Goal: Task Accomplishment & Management: Manage account settings

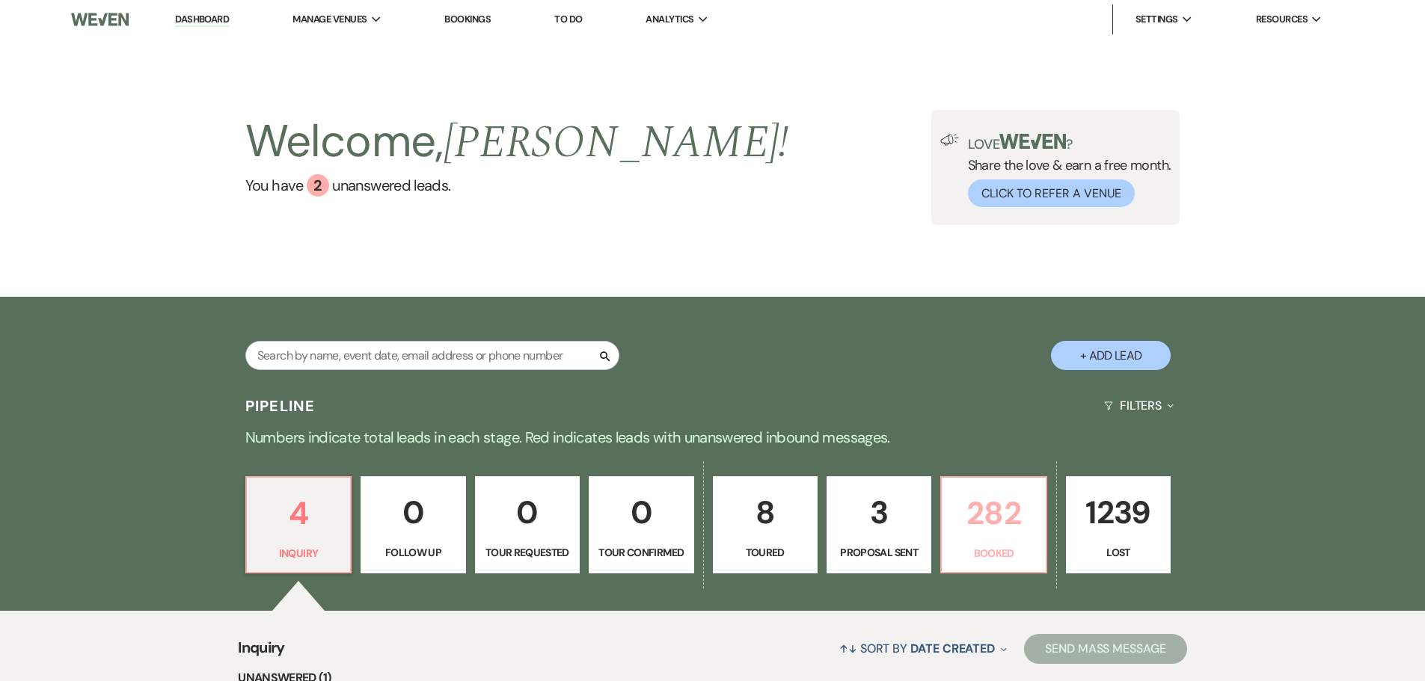
click at [1009, 526] on p "282" at bounding box center [993, 513] width 85 height 50
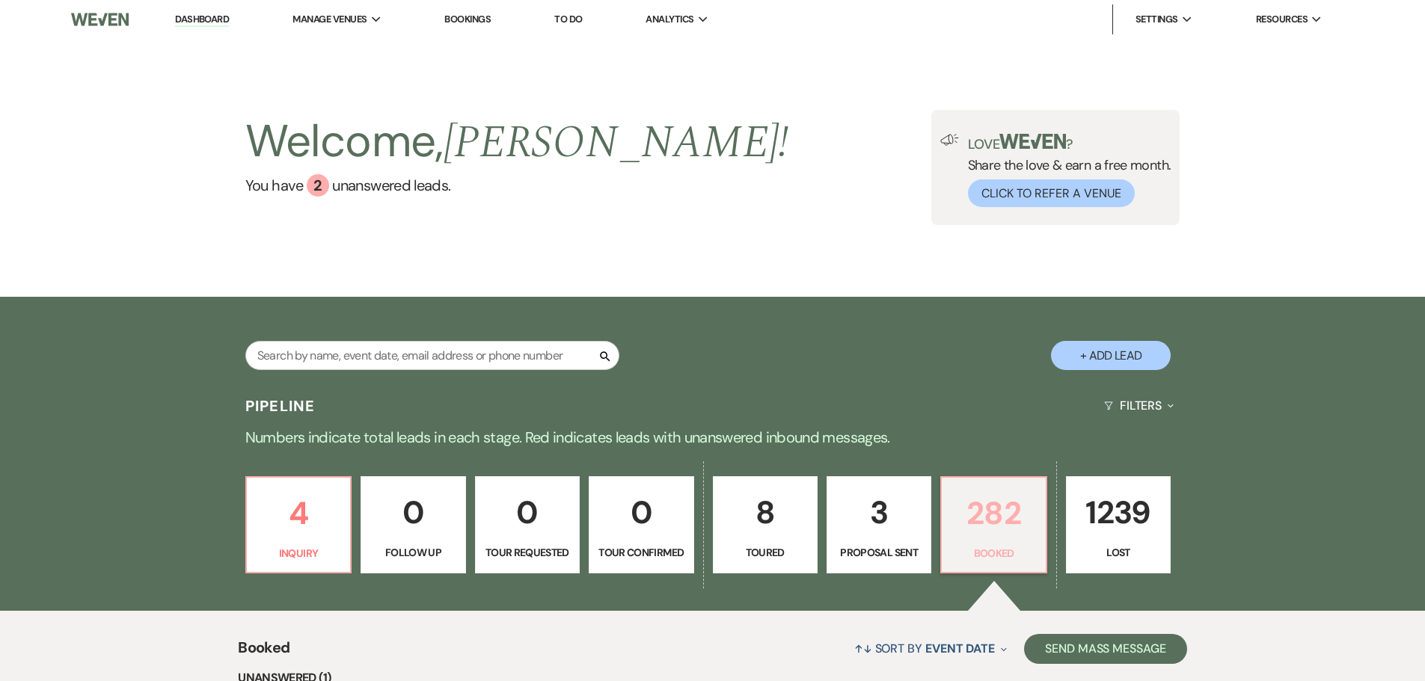
click at [1002, 521] on p "282" at bounding box center [993, 513] width 85 height 50
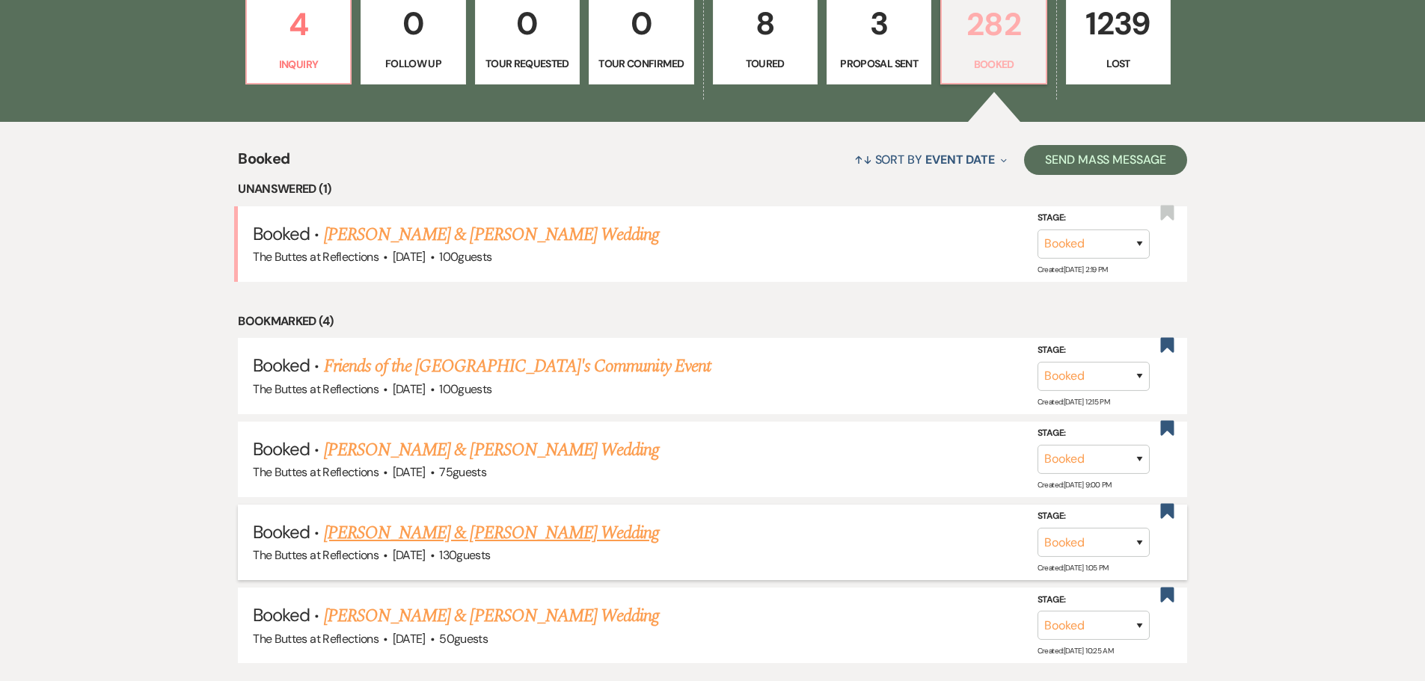
scroll to position [524, 0]
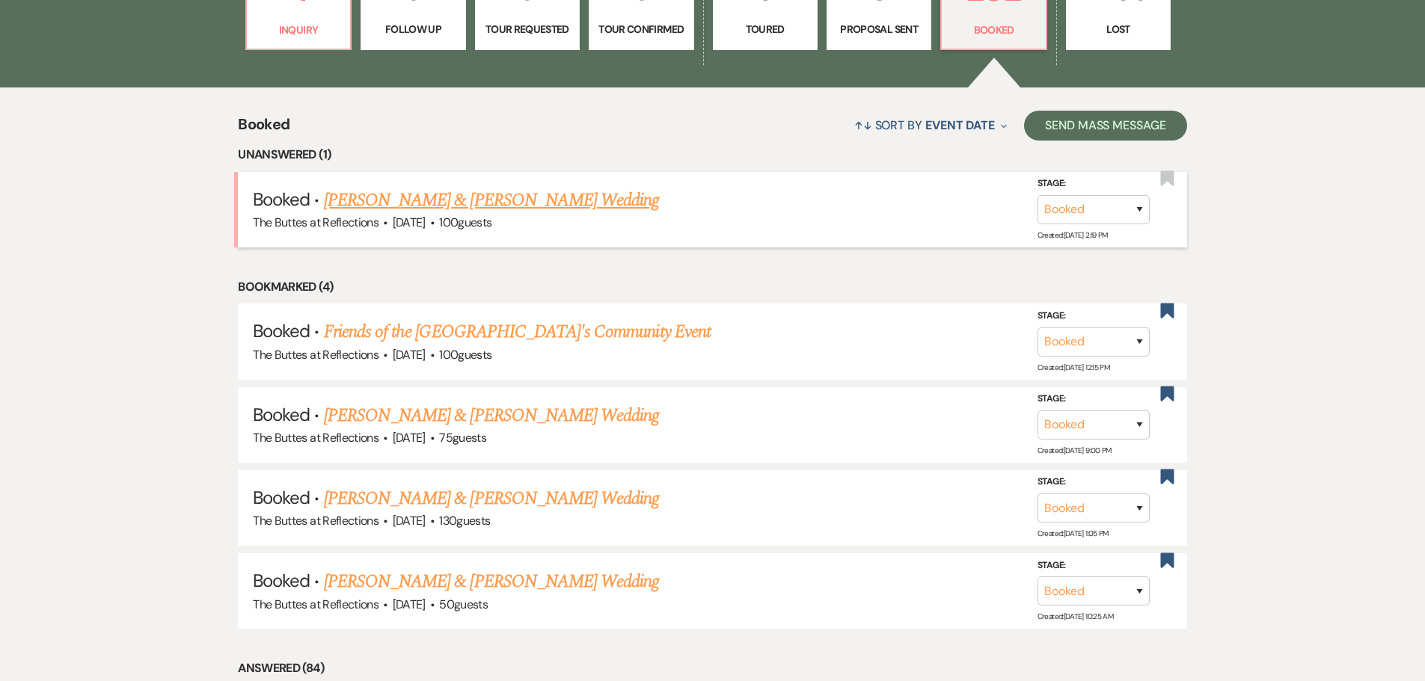
click at [527, 201] on link "[PERSON_NAME] & [PERSON_NAME] Wedding" at bounding box center [491, 200] width 335 height 27
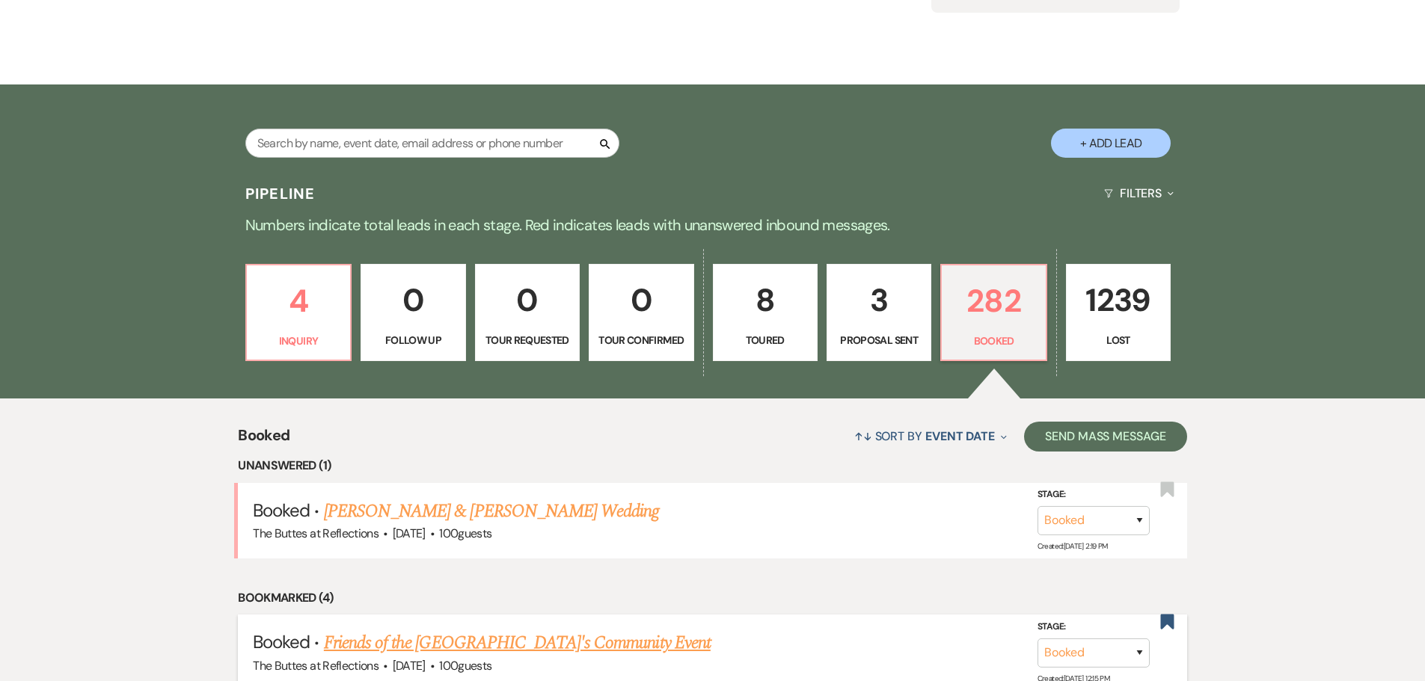
scroll to position [150, 0]
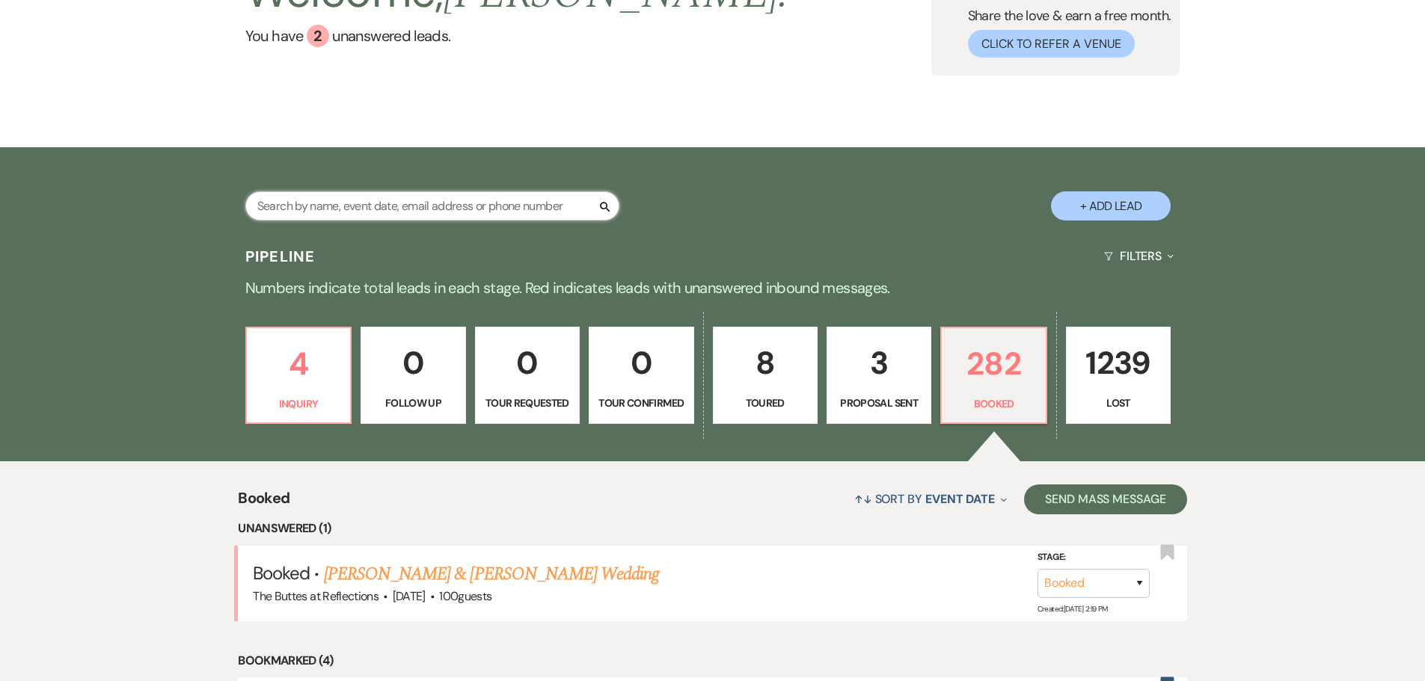
click at [447, 209] on input "text" at bounding box center [432, 205] width 374 height 29
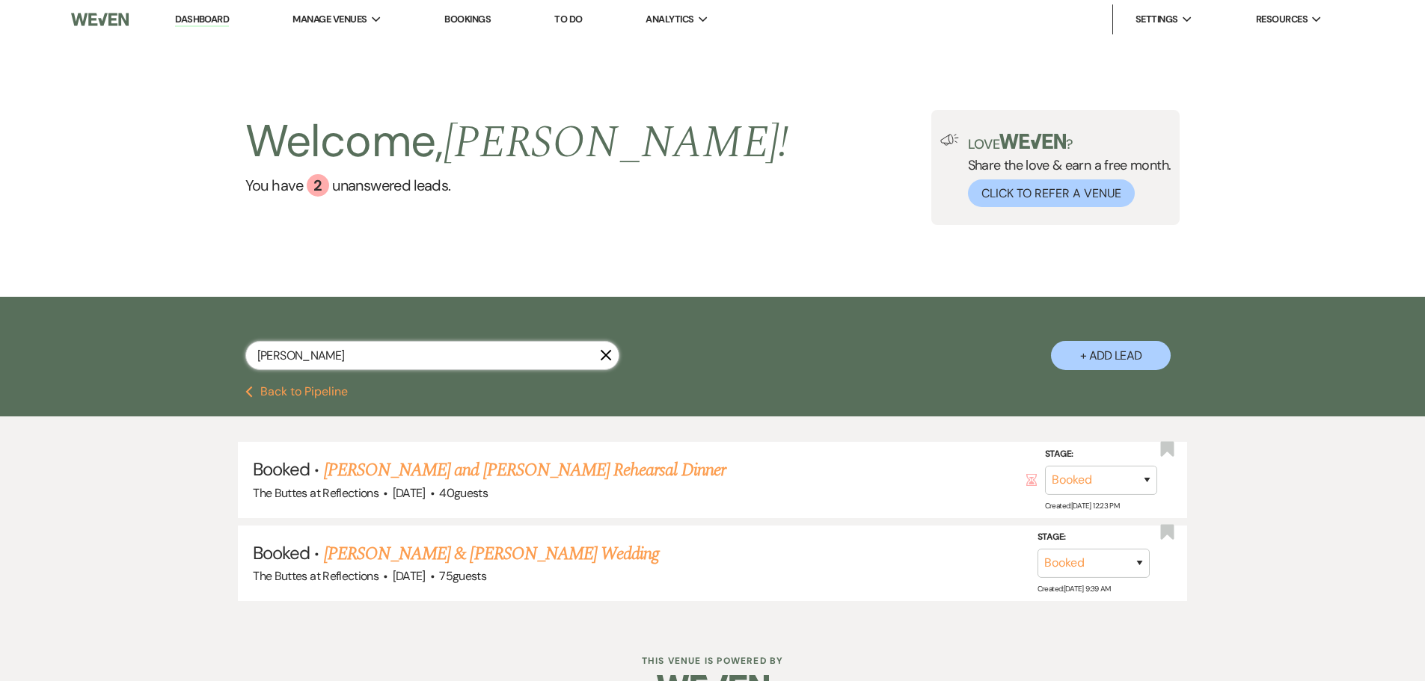
type input "[PERSON_NAME]"
click at [464, 553] on link "[PERSON_NAME] & [PERSON_NAME] Wedding" at bounding box center [491, 554] width 335 height 27
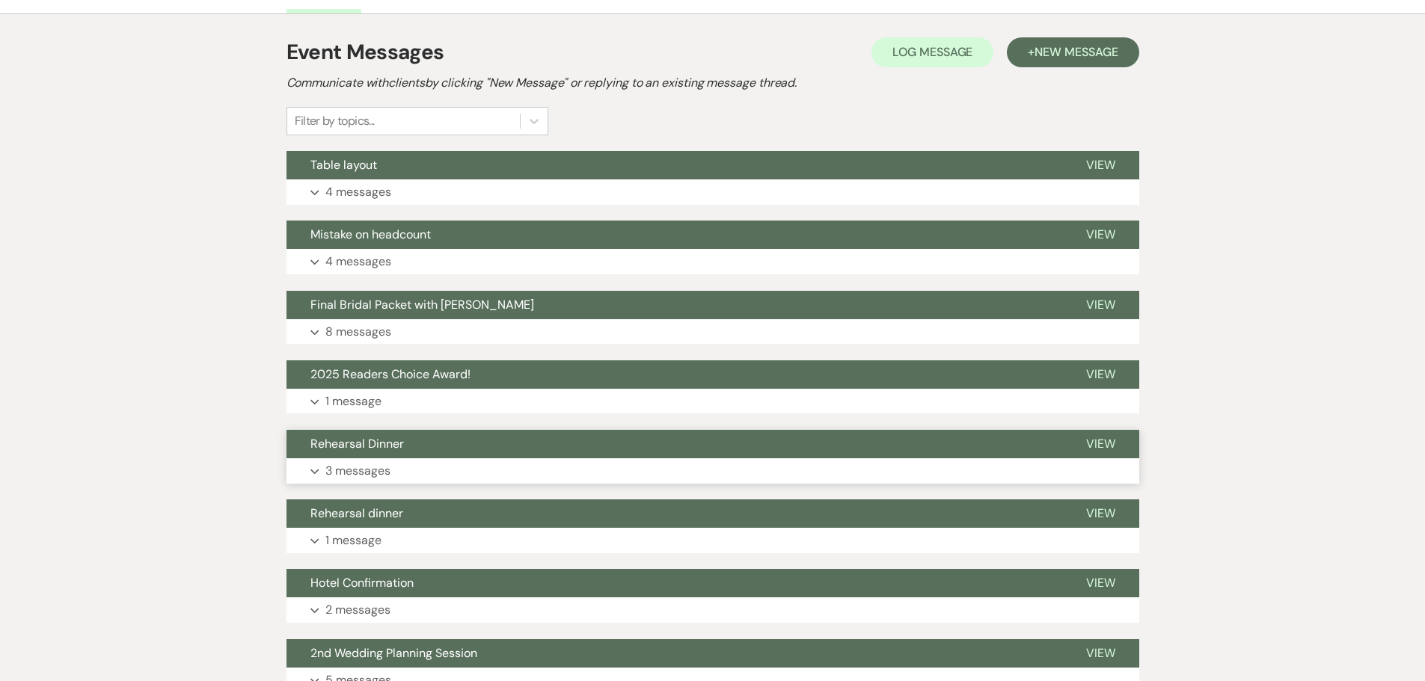
scroll to position [299, 0]
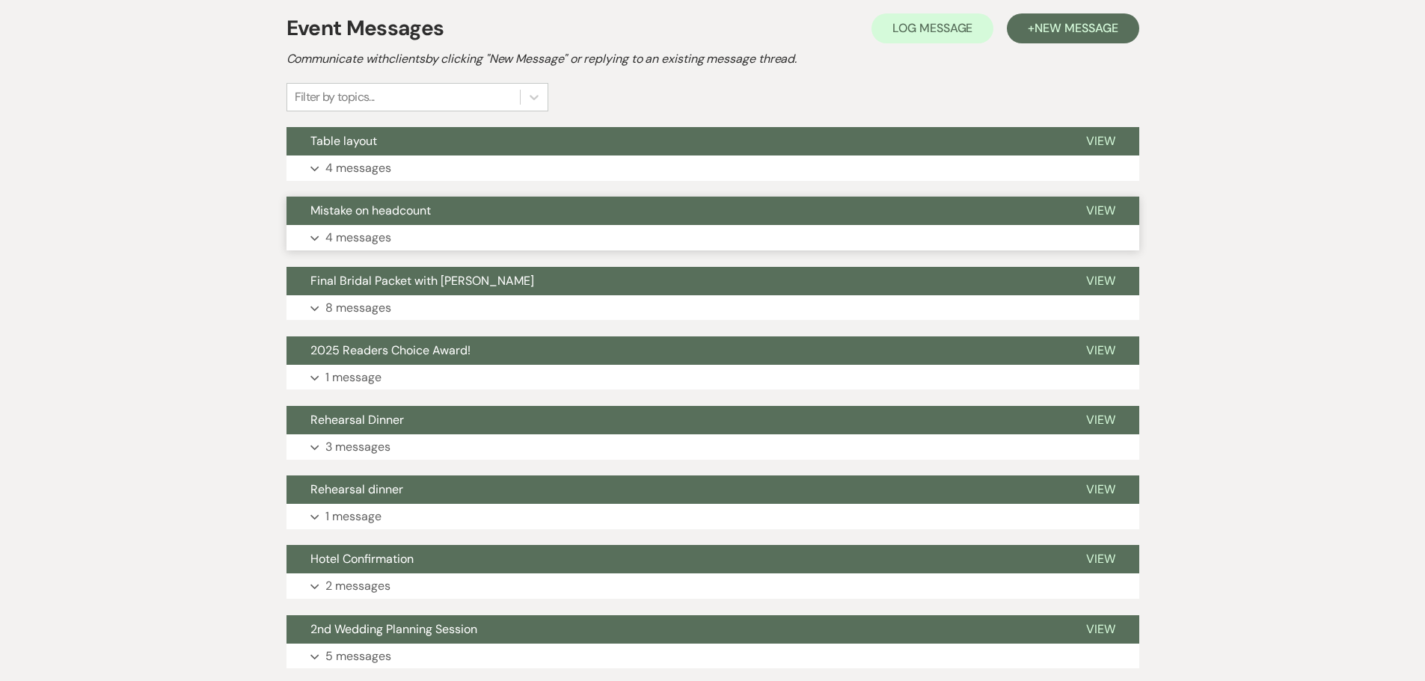
click at [373, 239] on p "4 messages" at bounding box center [358, 237] width 66 height 19
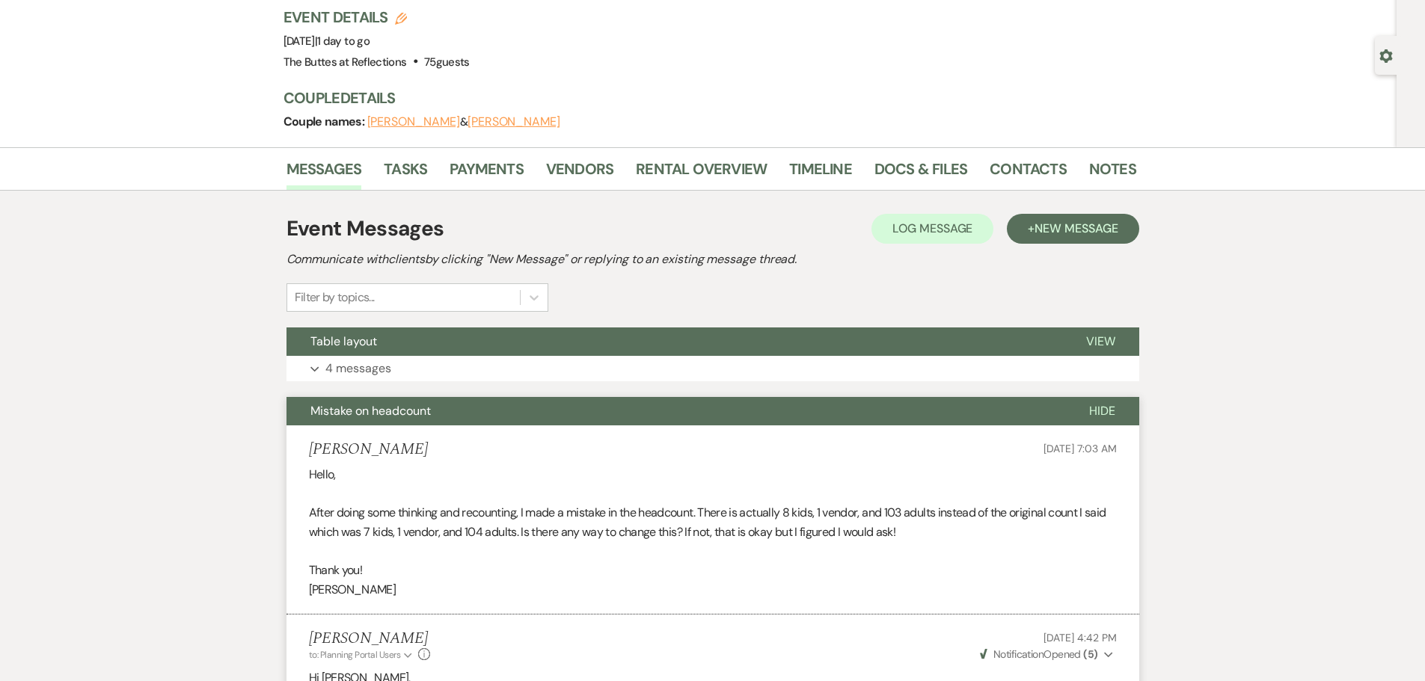
scroll to position [0, 0]
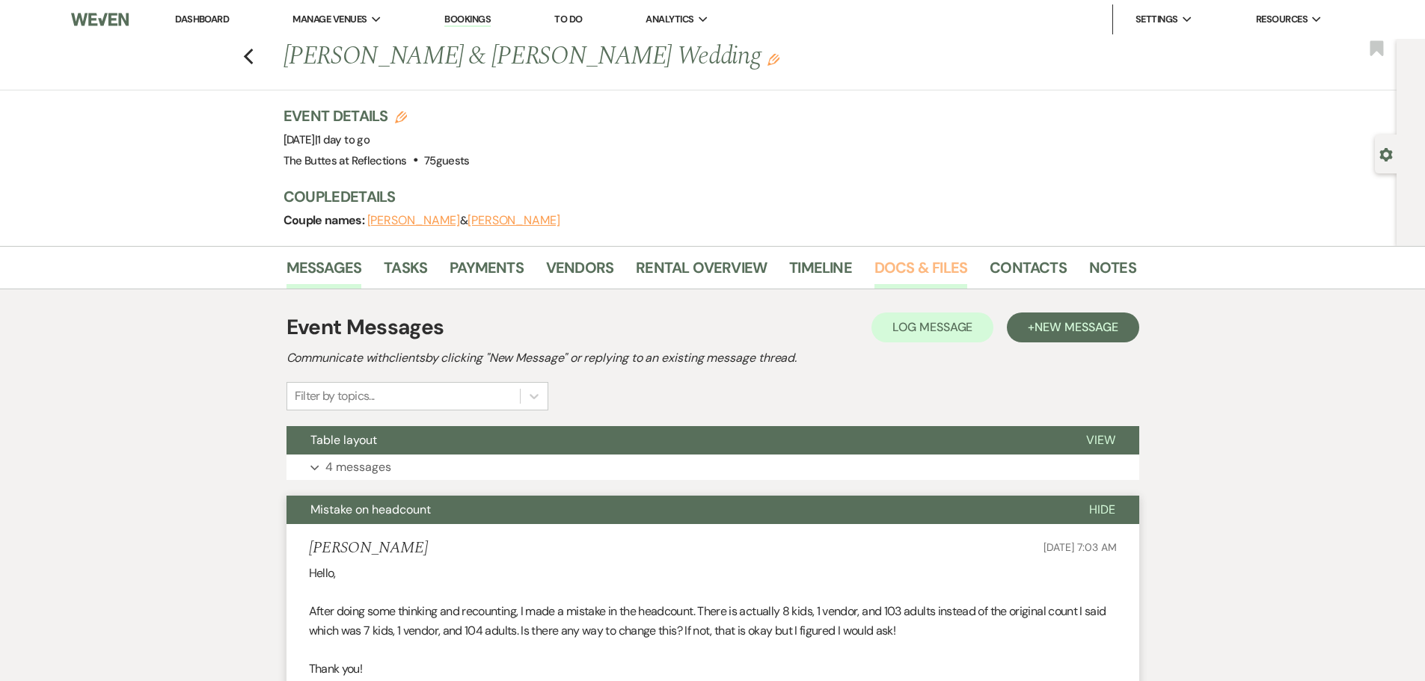
click at [911, 268] on link "Docs & Files" at bounding box center [920, 272] width 93 height 33
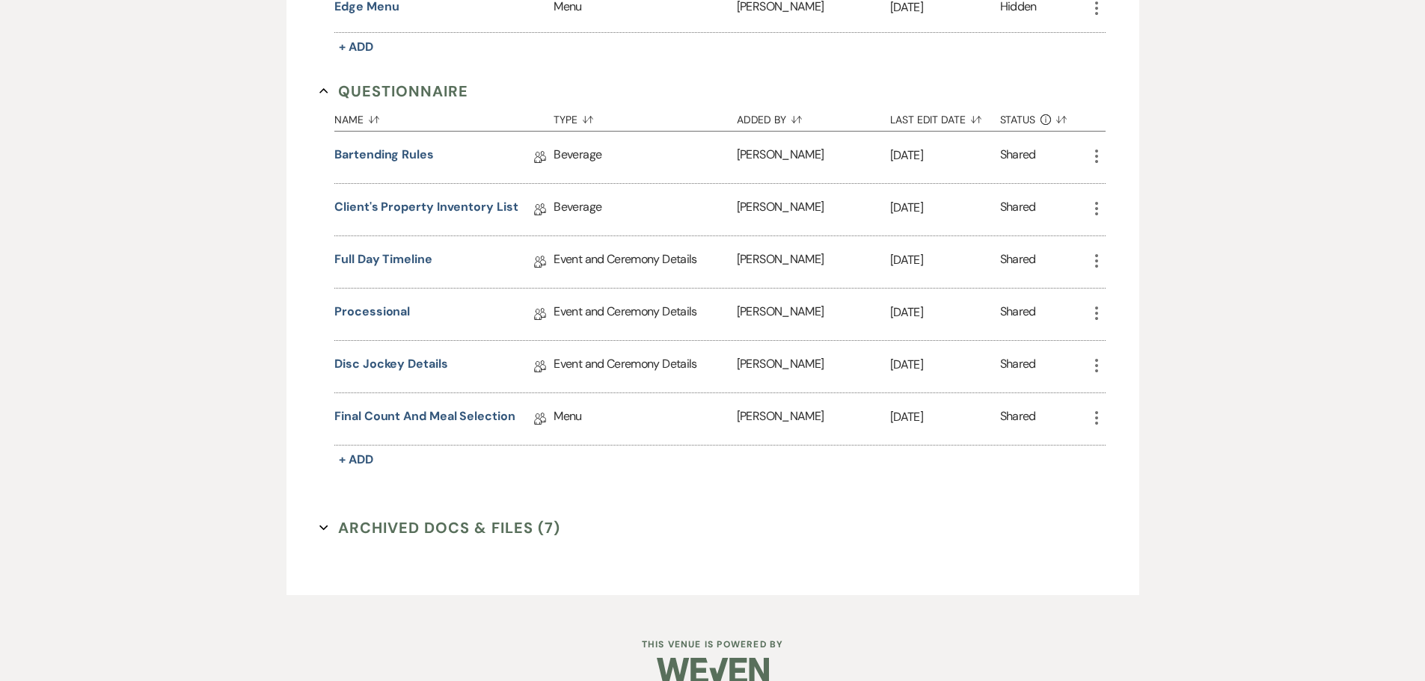
scroll to position [984, 0]
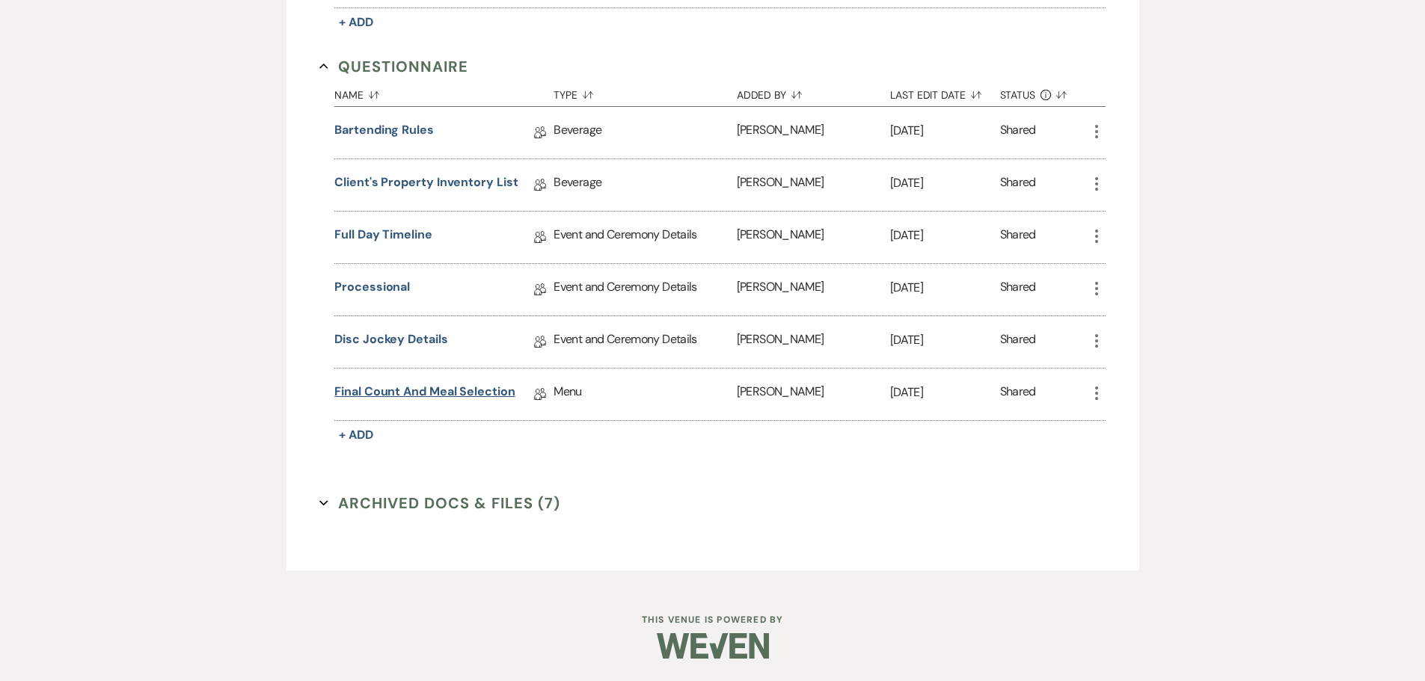
click at [468, 388] on link "Final Count and Meal Selection" at bounding box center [424, 394] width 181 height 23
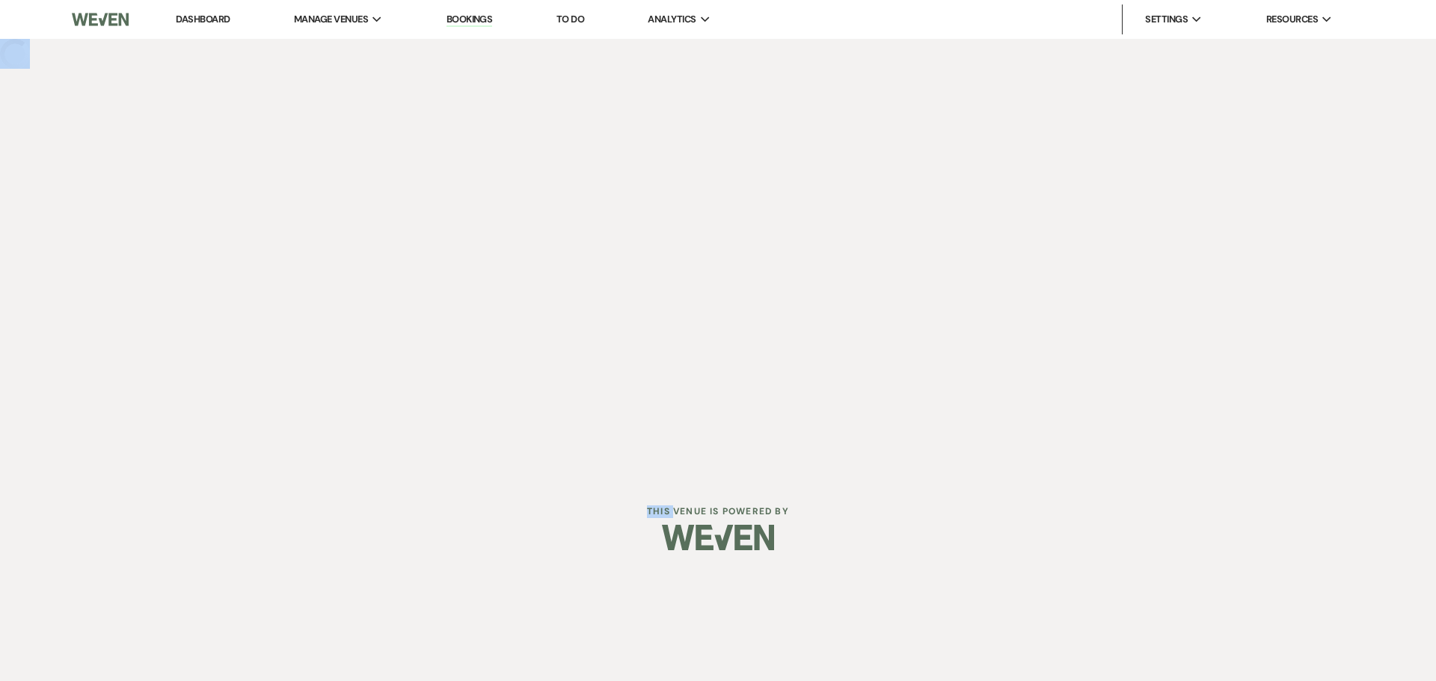
click at [468, 388] on div "Dashboard Manage Venues Expand The Buttes at Reflections Bookings To Do Analyti…" at bounding box center [718, 238] width 1436 height 477
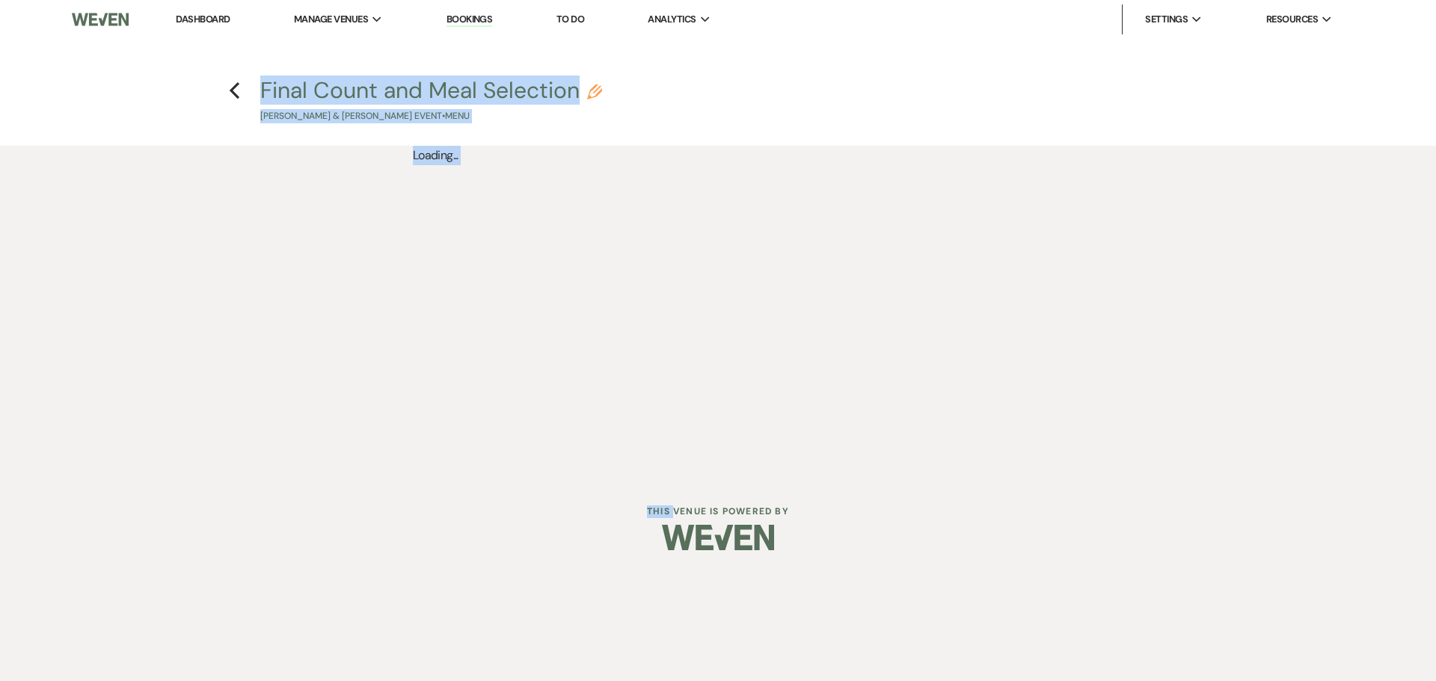
click at [686, 106] on div "Final Count and Meal Selection Pencil [PERSON_NAME] & [PERSON_NAME] Event • Menu" at bounding box center [722, 101] width 925 height 44
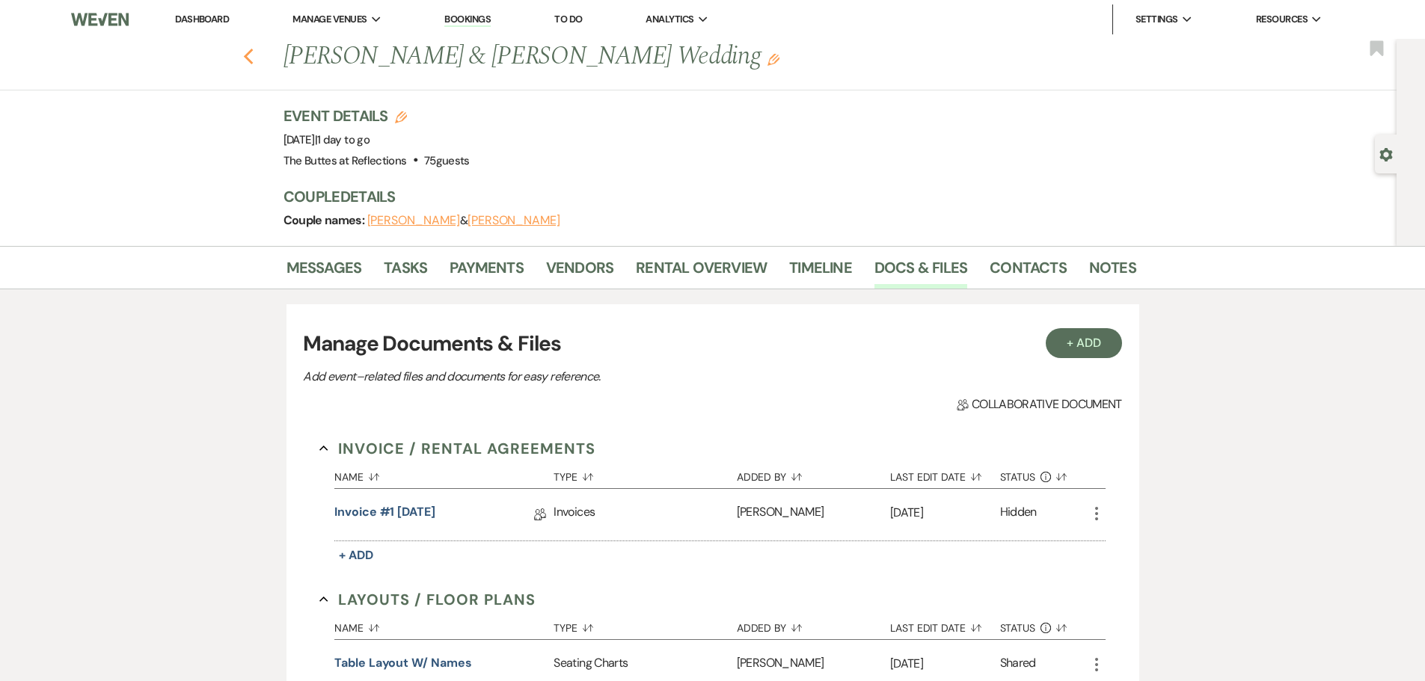
click at [254, 63] on icon "Previous" at bounding box center [248, 57] width 11 height 18
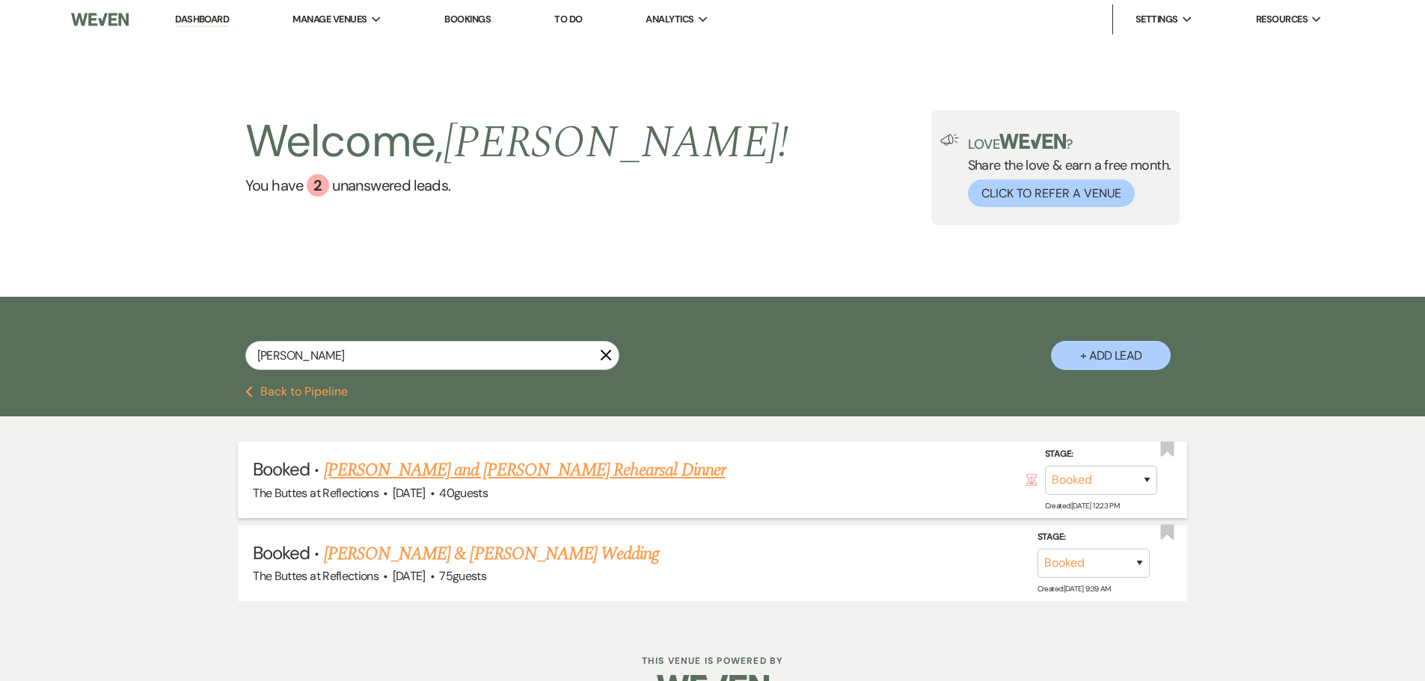
click at [560, 468] on link "[PERSON_NAME] and [PERSON_NAME] Rehearsal Dinner" at bounding box center [525, 470] width 402 height 27
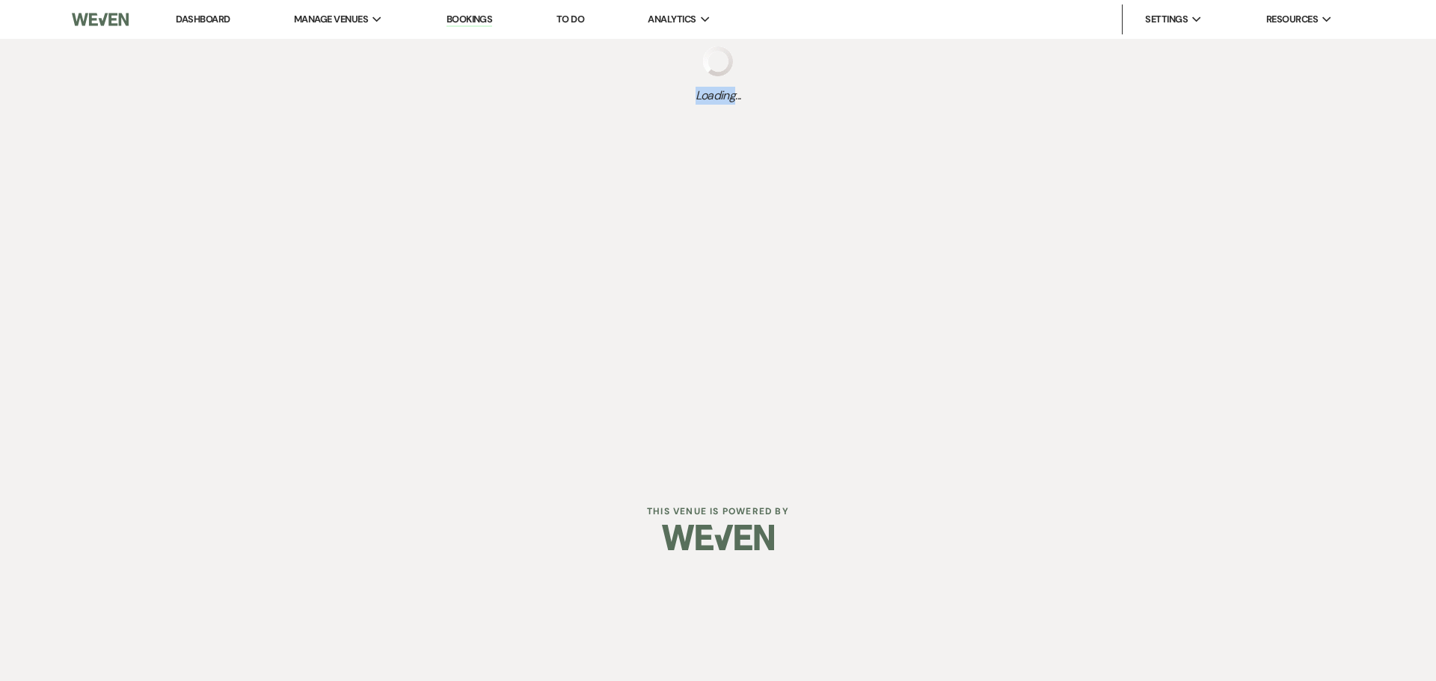
click at [560, 468] on div "Dashboard Manage Venues Expand The Buttes at Reflections Bookings To Do Analyti…" at bounding box center [718, 238] width 1436 height 477
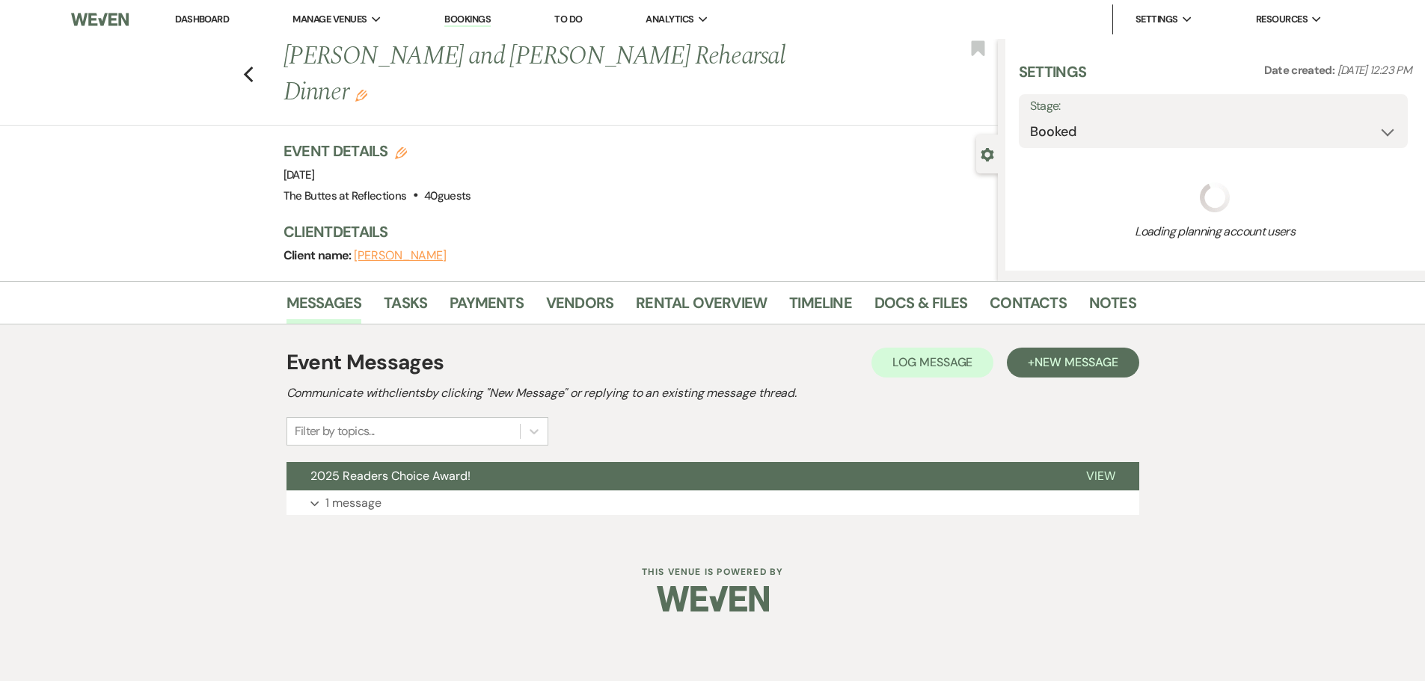
select select "1"
select select "11"
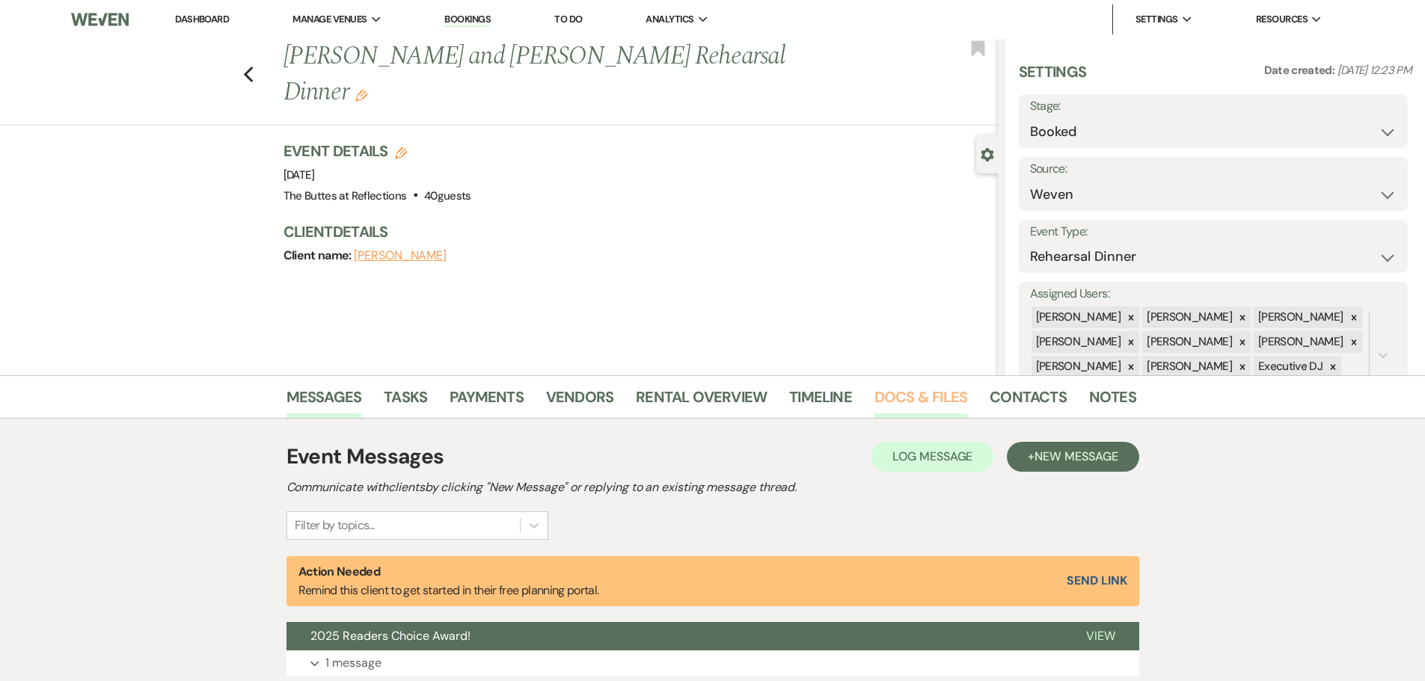
click at [919, 393] on link "Docs & Files" at bounding box center [920, 401] width 93 height 33
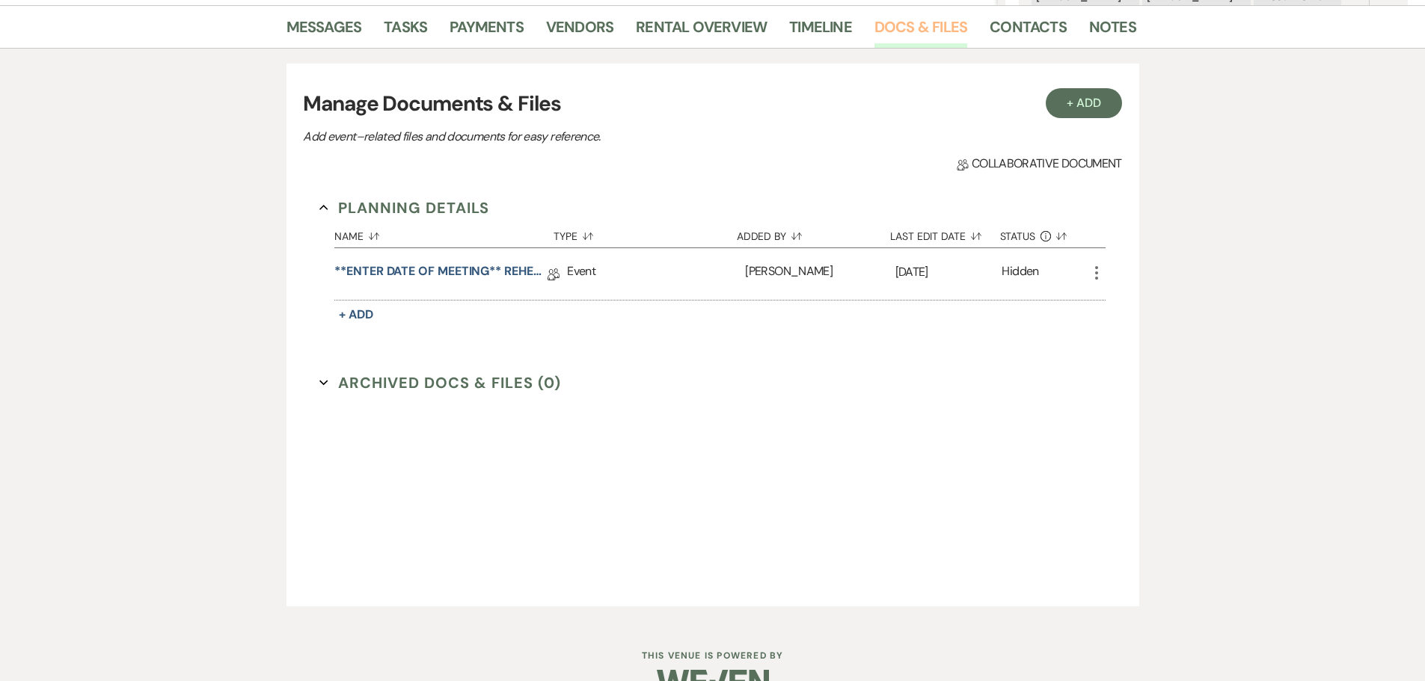
scroll to position [407, 0]
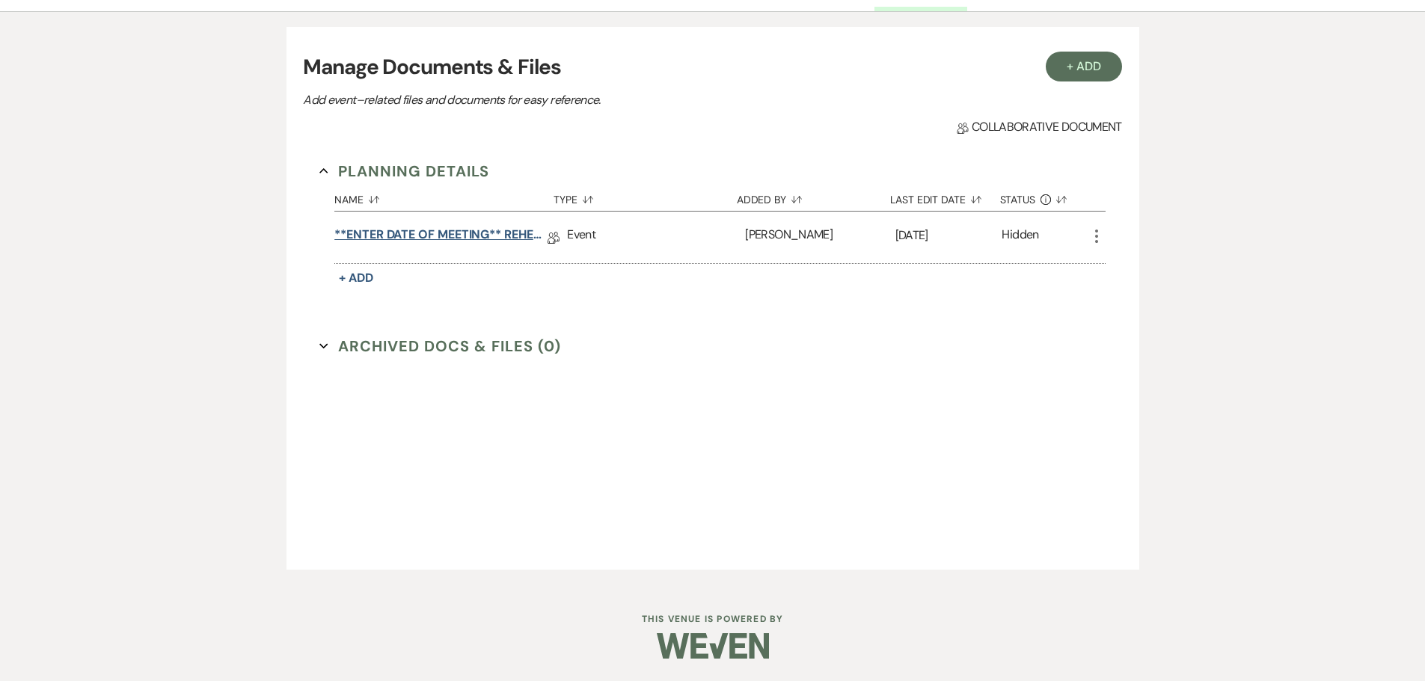
click at [468, 233] on link "**ENTER DATE OF MEETING** REHEARSAL BRUNCH Details" at bounding box center [440, 237] width 213 height 23
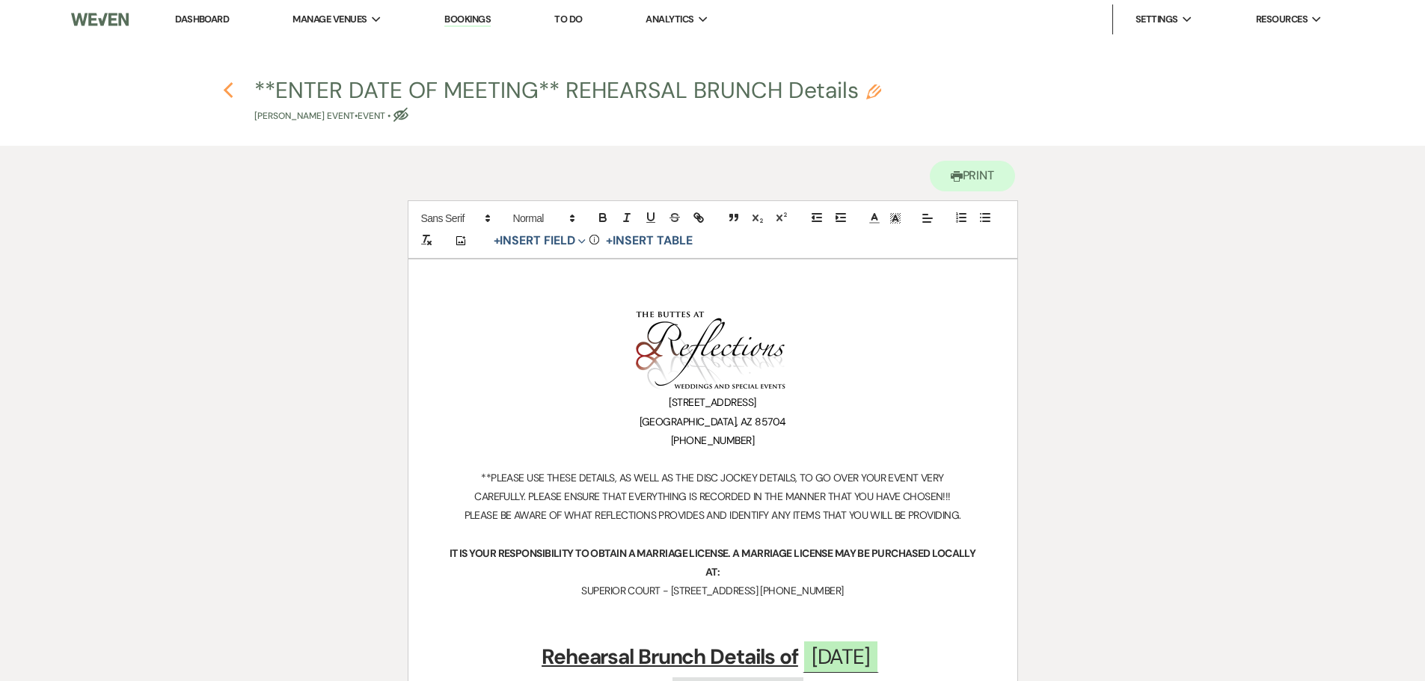
click at [224, 89] on icon "Previous" at bounding box center [228, 91] width 11 height 18
select select "1"
select select "11"
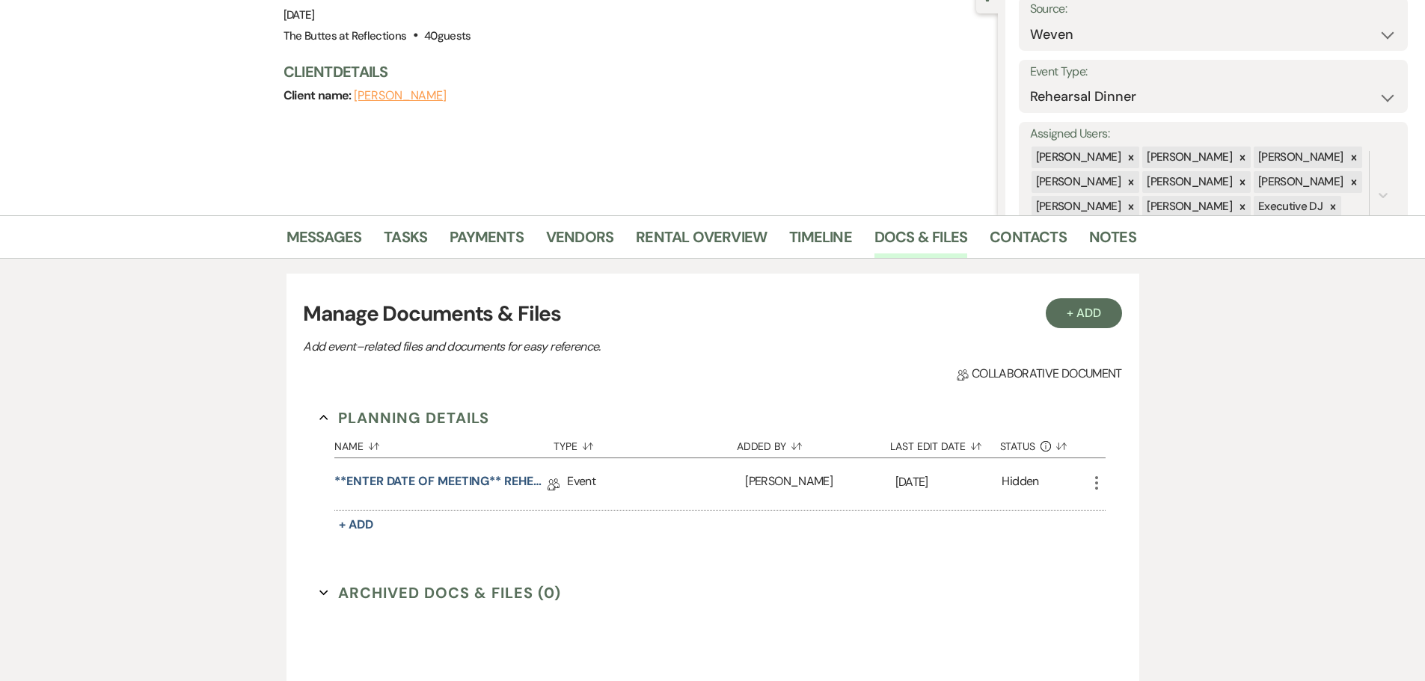
scroll to position [108, 0]
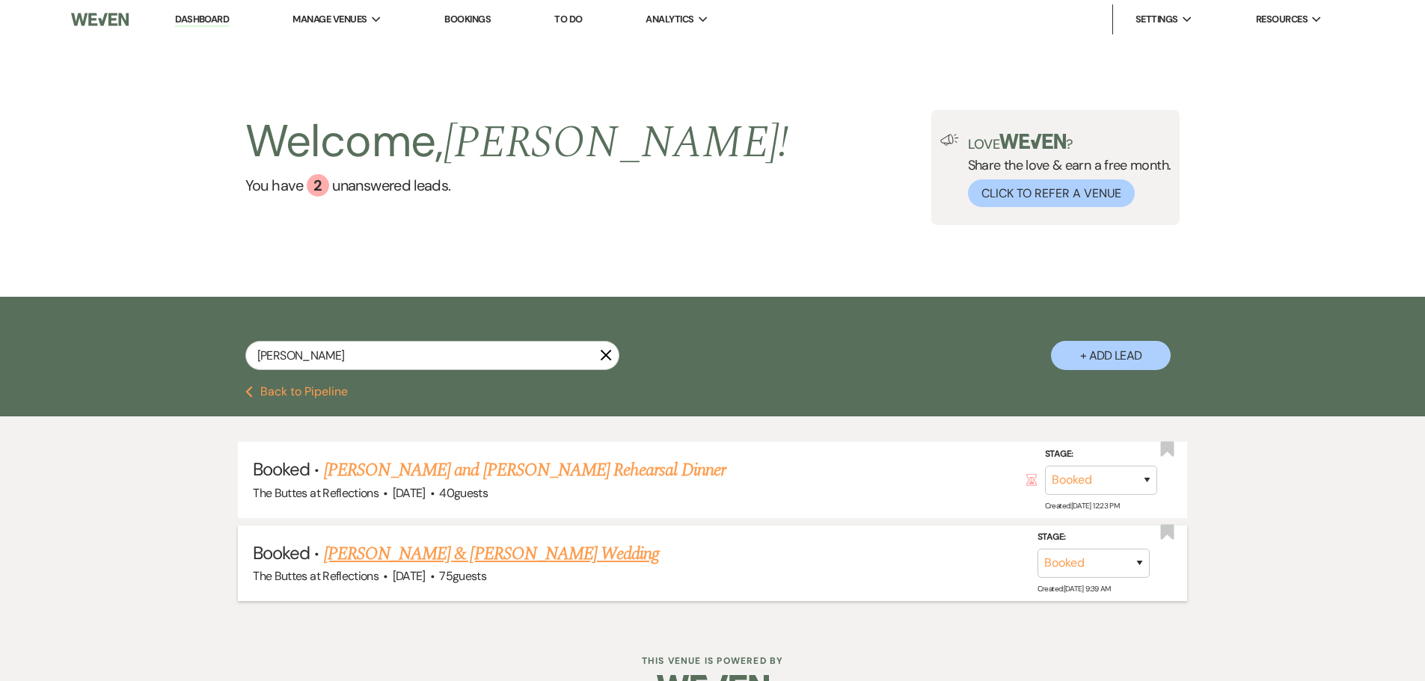
click at [455, 560] on link "[PERSON_NAME] & [PERSON_NAME] Wedding" at bounding box center [491, 554] width 335 height 27
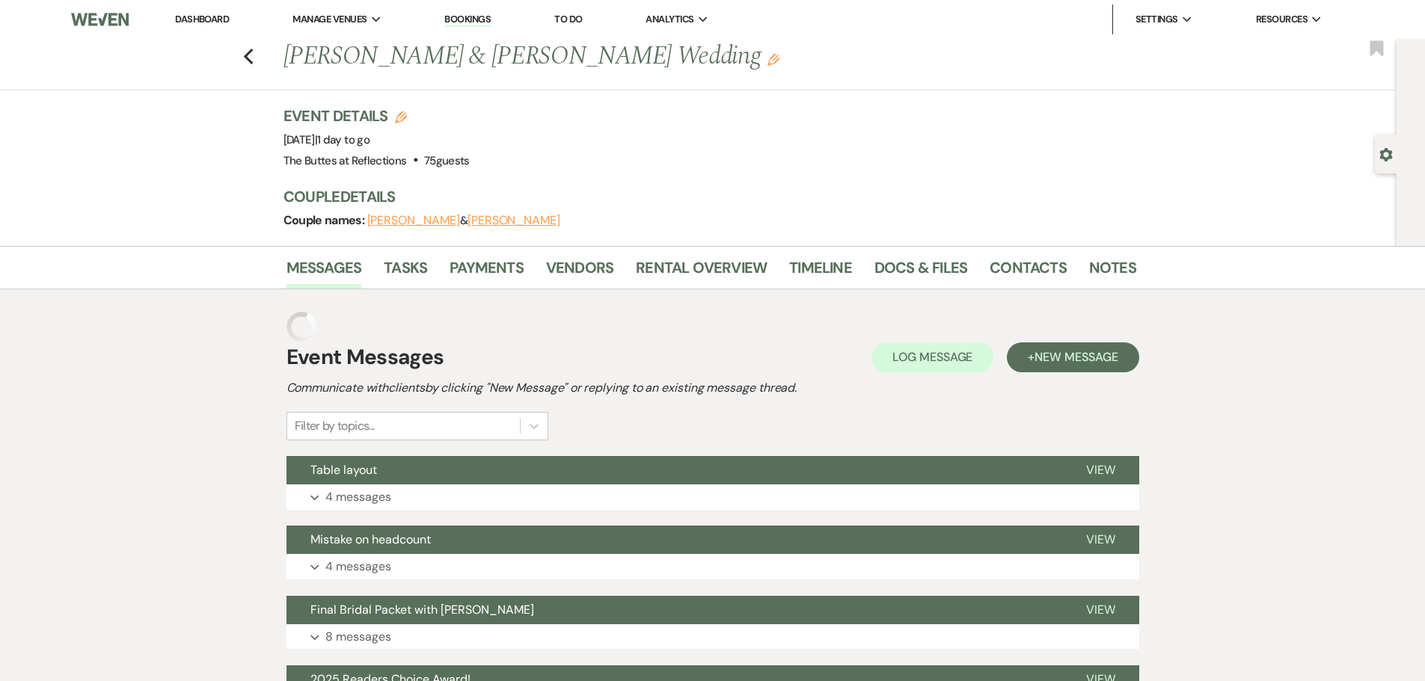
click at [455, 560] on button "Expand 4 messages" at bounding box center [713, 566] width 853 height 25
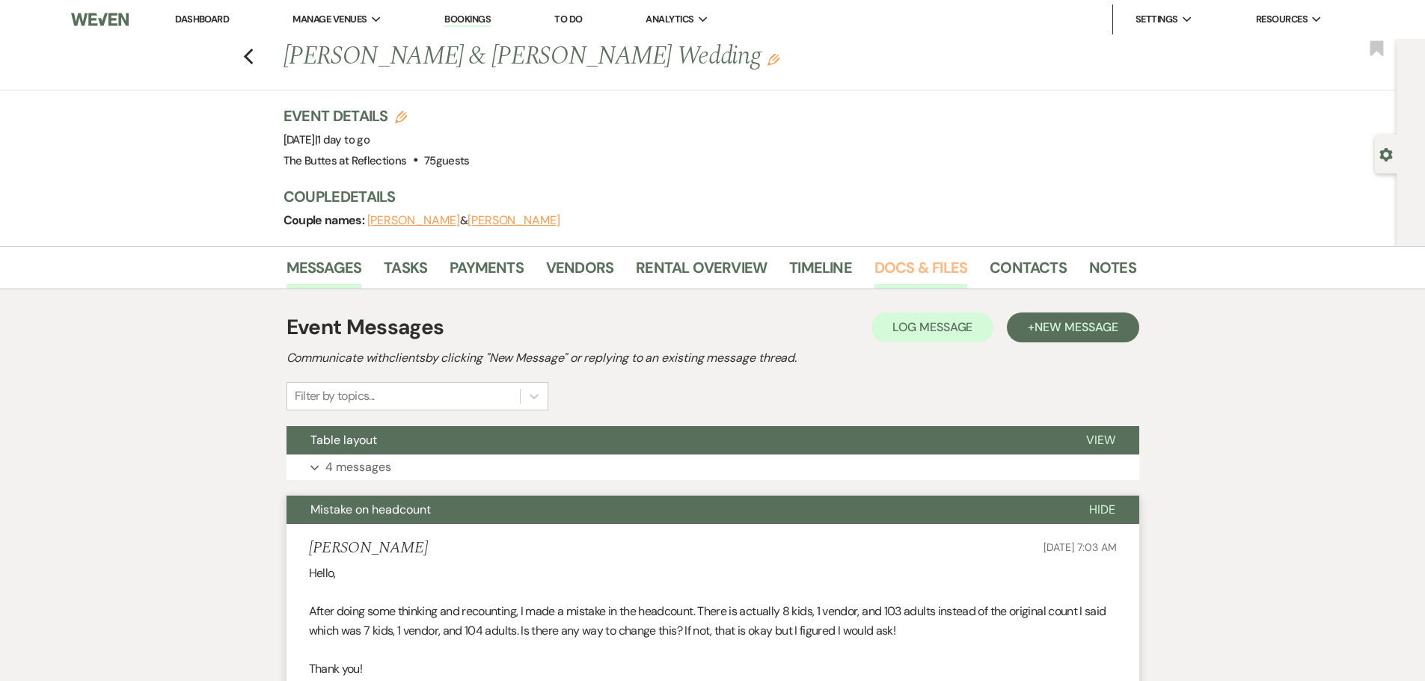
click at [921, 266] on link "Docs & Files" at bounding box center [920, 272] width 93 height 33
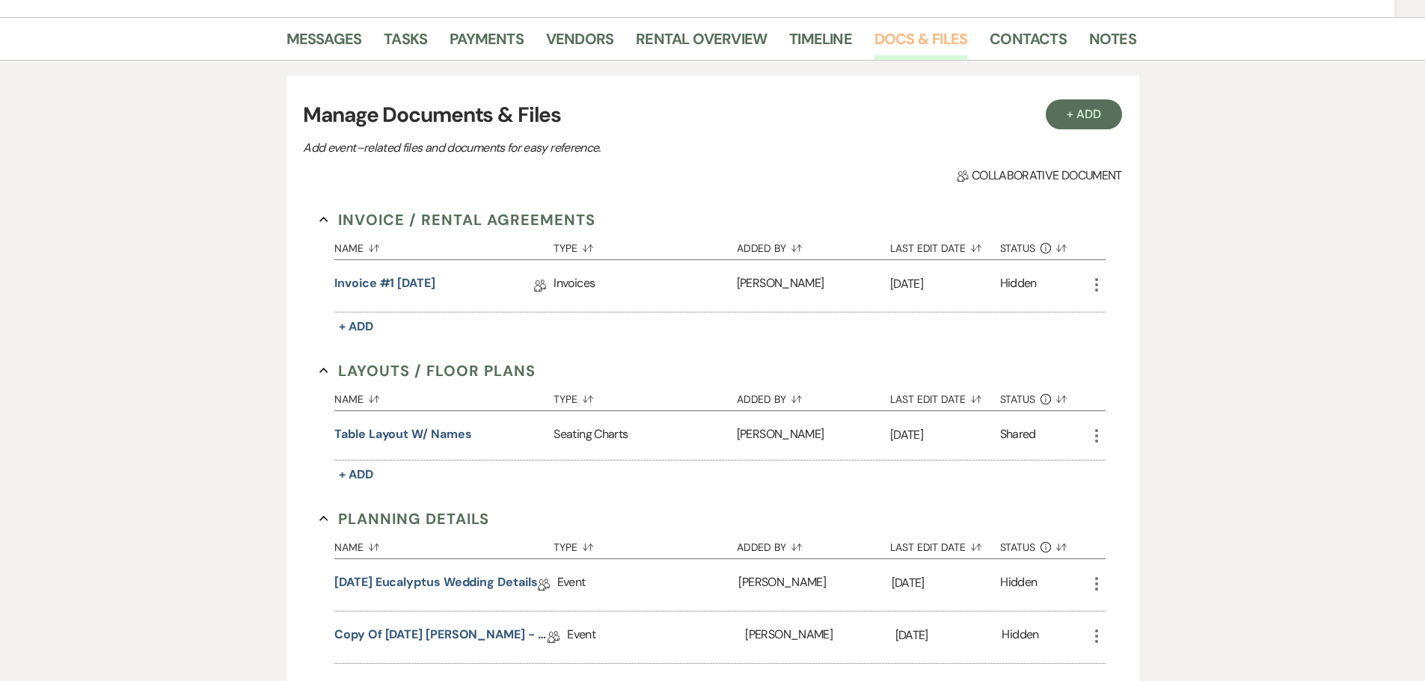
scroll to position [224, 0]
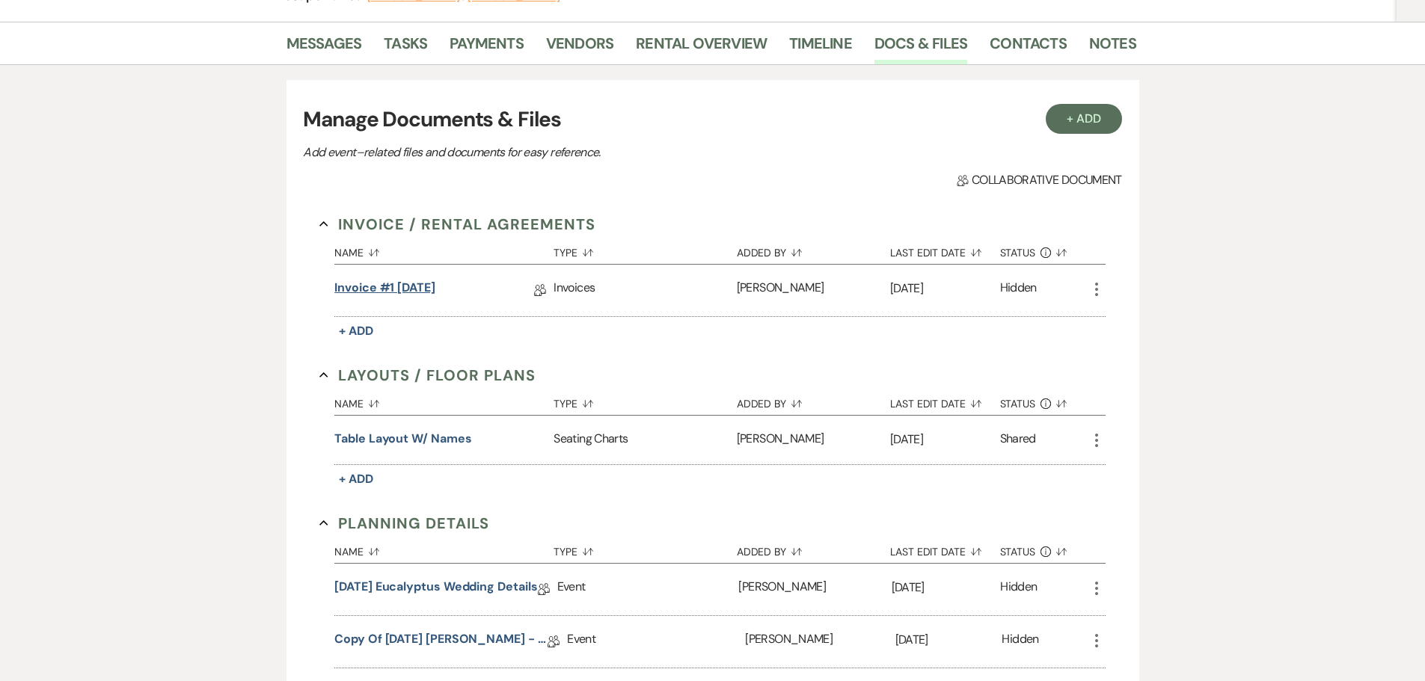
click at [402, 289] on link "Invoice #1 [DATE]" at bounding box center [384, 290] width 101 height 23
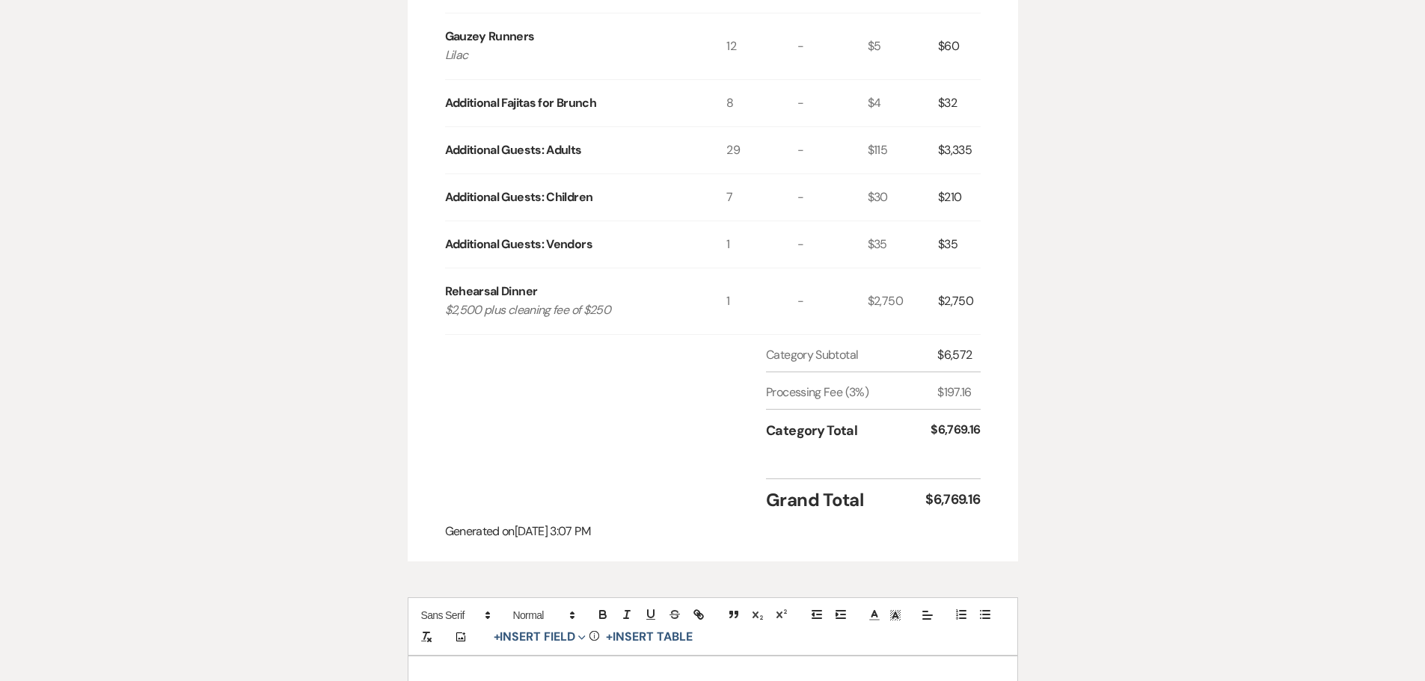
scroll to position [524, 0]
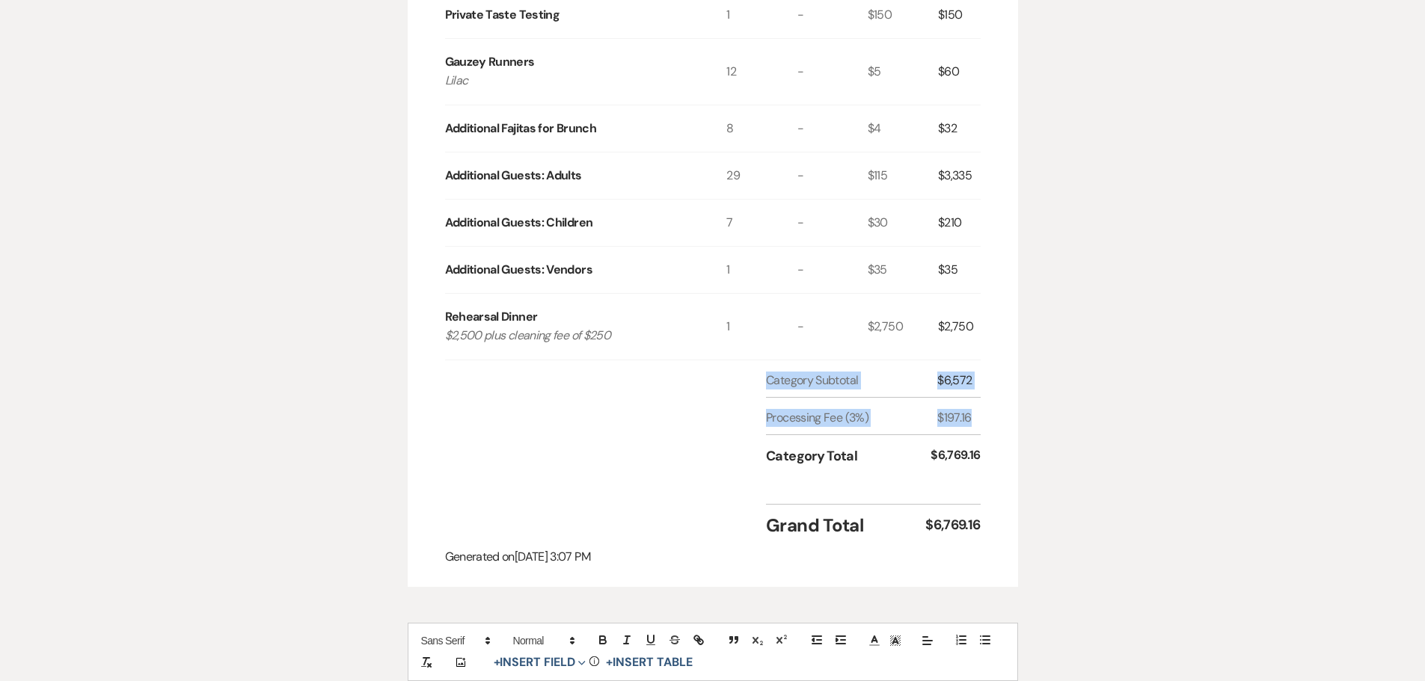
drag, startPoint x: 1090, startPoint y: 310, endPoint x: 1327, endPoint y: 370, distance: 244.6
click at [1252, 400] on div "Printer Print Add Payment Plan Invoice Created On: [DATE] 3:07 PM [PERSON_NAME]…" at bounding box center [712, 245] width 1425 height 1246
click at [1121, 189] on div "Printer Print Add Payment Plan Invoice Created On: [DATE] 3:07 PM [PERSON_NAME]…" at bounding box center [712, 245] width 1077 height 1246
click at [1106, 340] on div "Printer Print Add Payment Plan Invoice Created On: [DATE] 3:07 PM [PERSON_NAME]…" at bounding box center [712, 245] width 1077 height 1246
click at [630, 418] on div "Category Subtotal $6,572 Processing Fee (3%) $197.16 Category Total $6,769.16" at bounding box center [713, 432] width 536 height 121
